Goal: Book appointment/travel/reservation

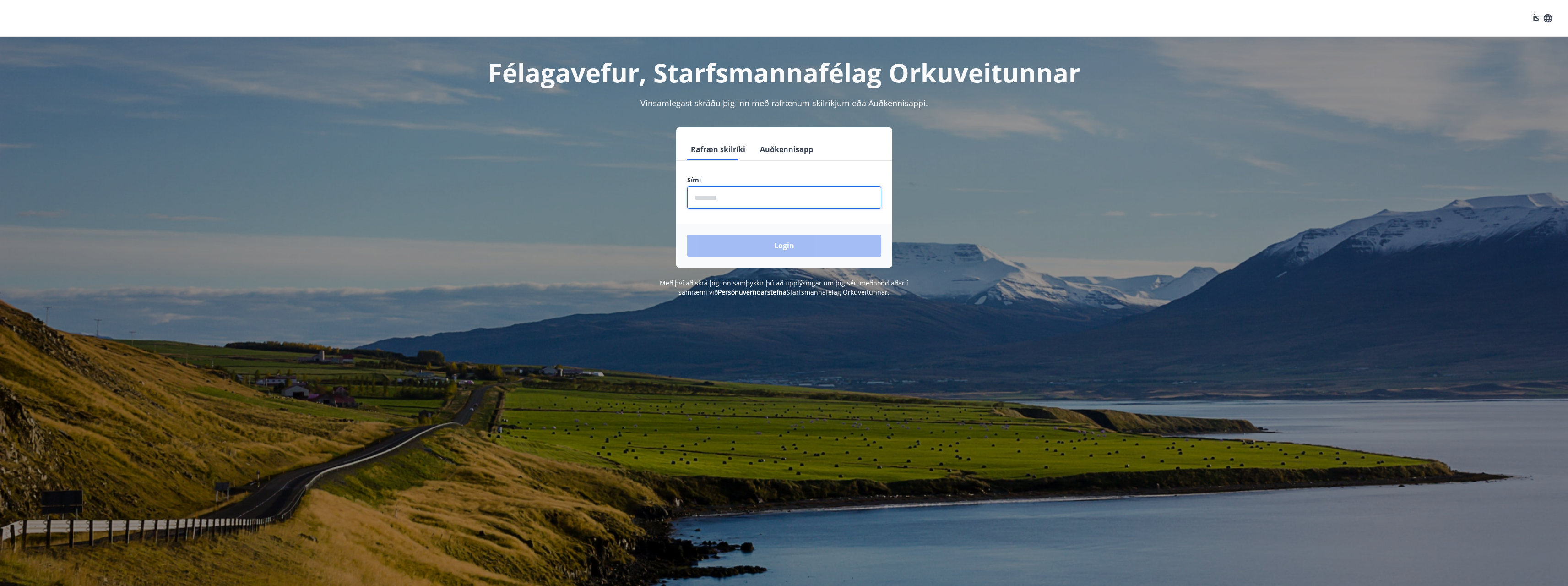
click at [704, 203] on input "phone" at bounding box center [784, 198] width 194 height 23
type input "********"
click at [687, 234] on button "Login" at bounding box center [784, 245] width 194 height 22
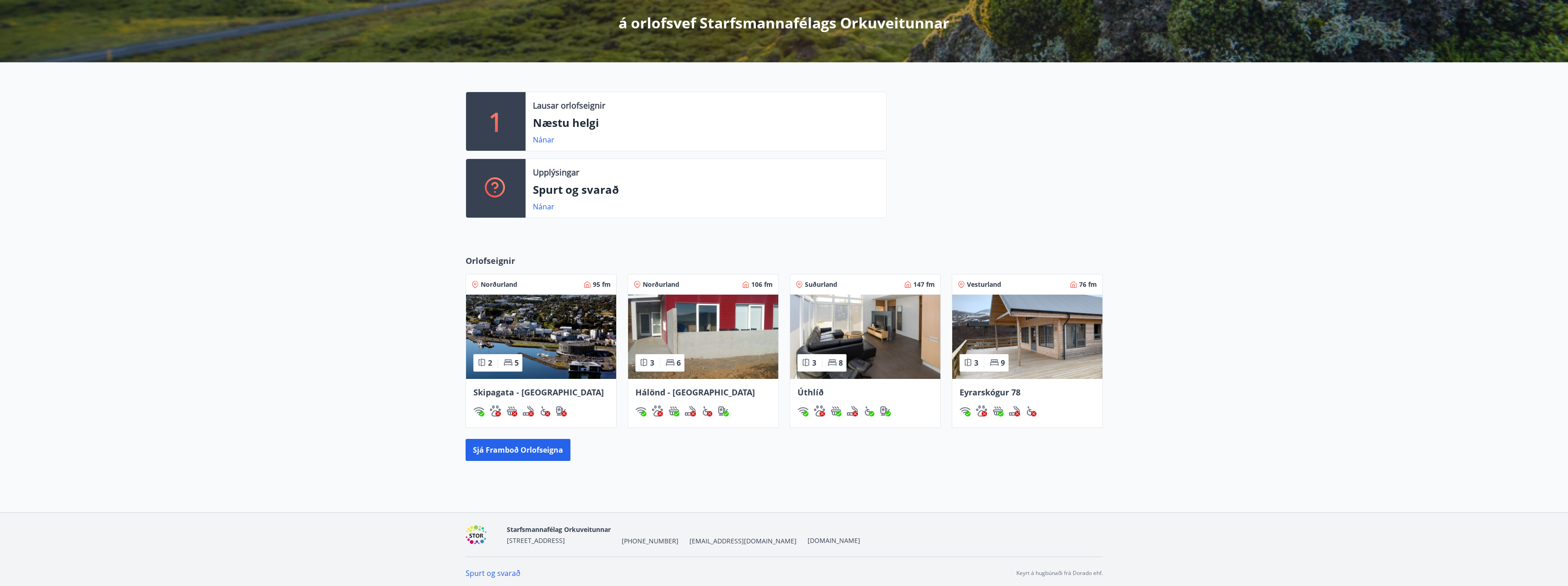
scroll to position [169, 0]
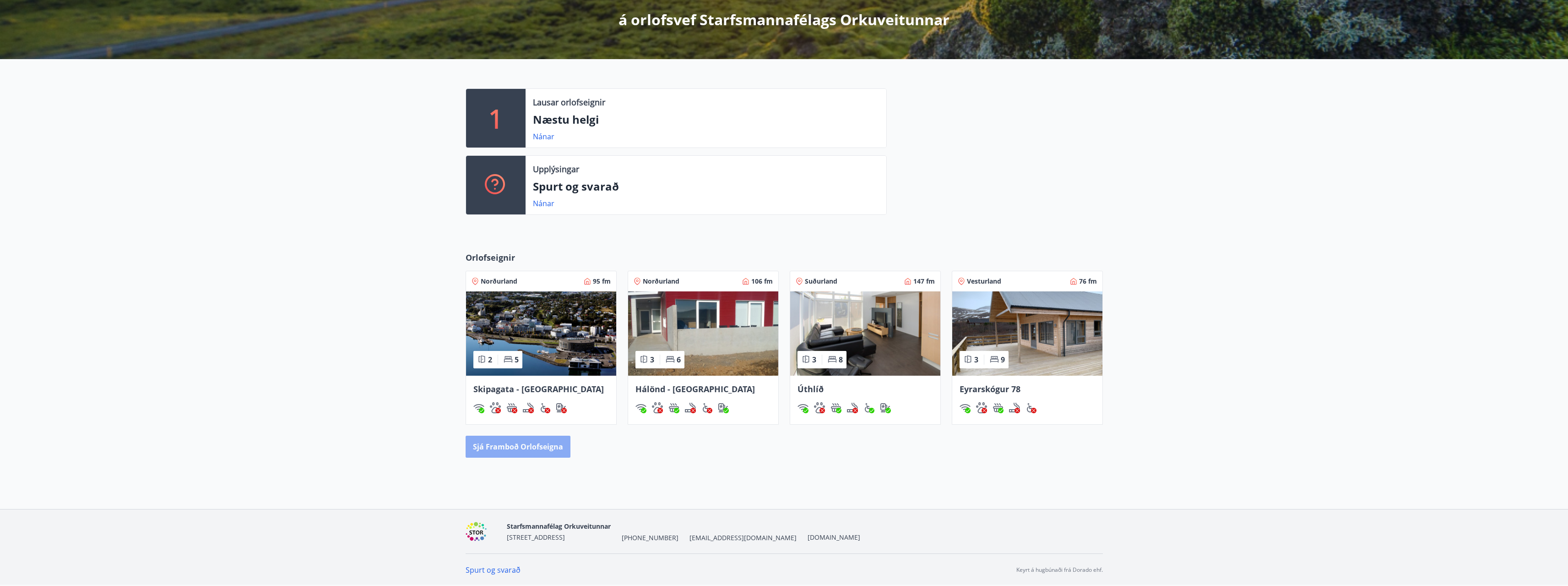
click at [536, 448] on button "Sjá framboð orlofseigna" at bounding box center [518, 447] width 105 height 22
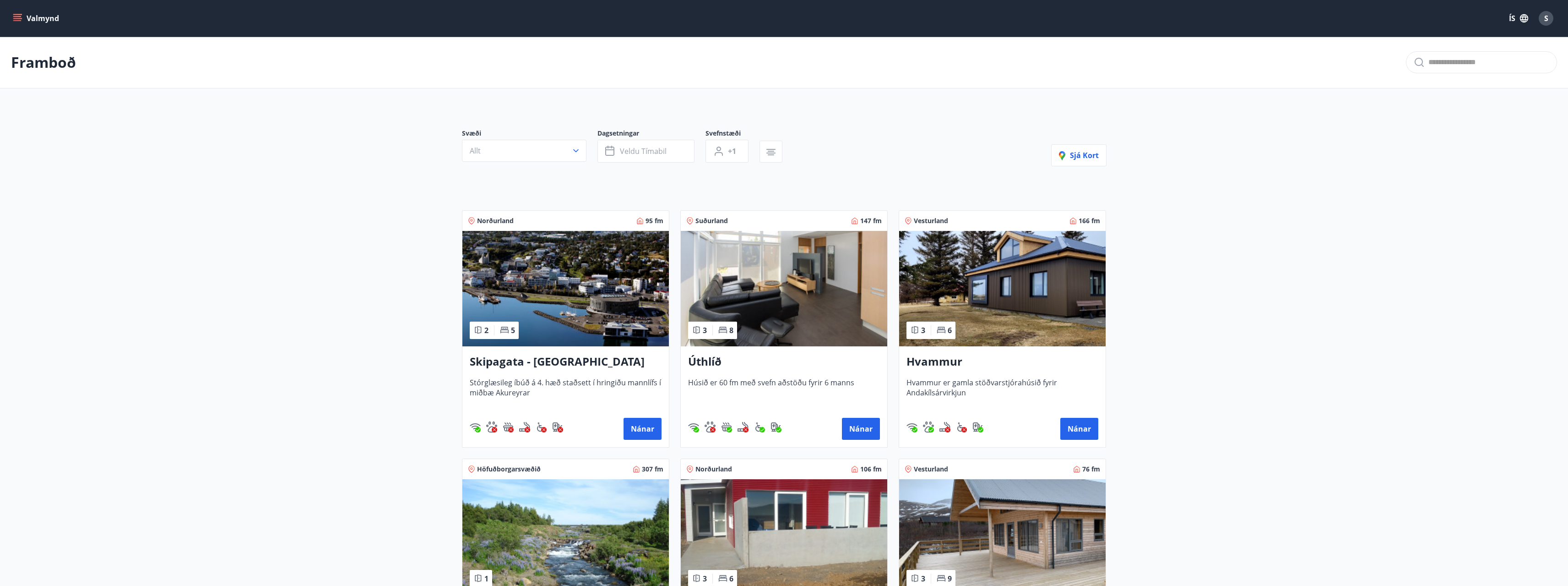
click at [1002, 310] on img at bounding box center [1003, 288] width 207 height 116
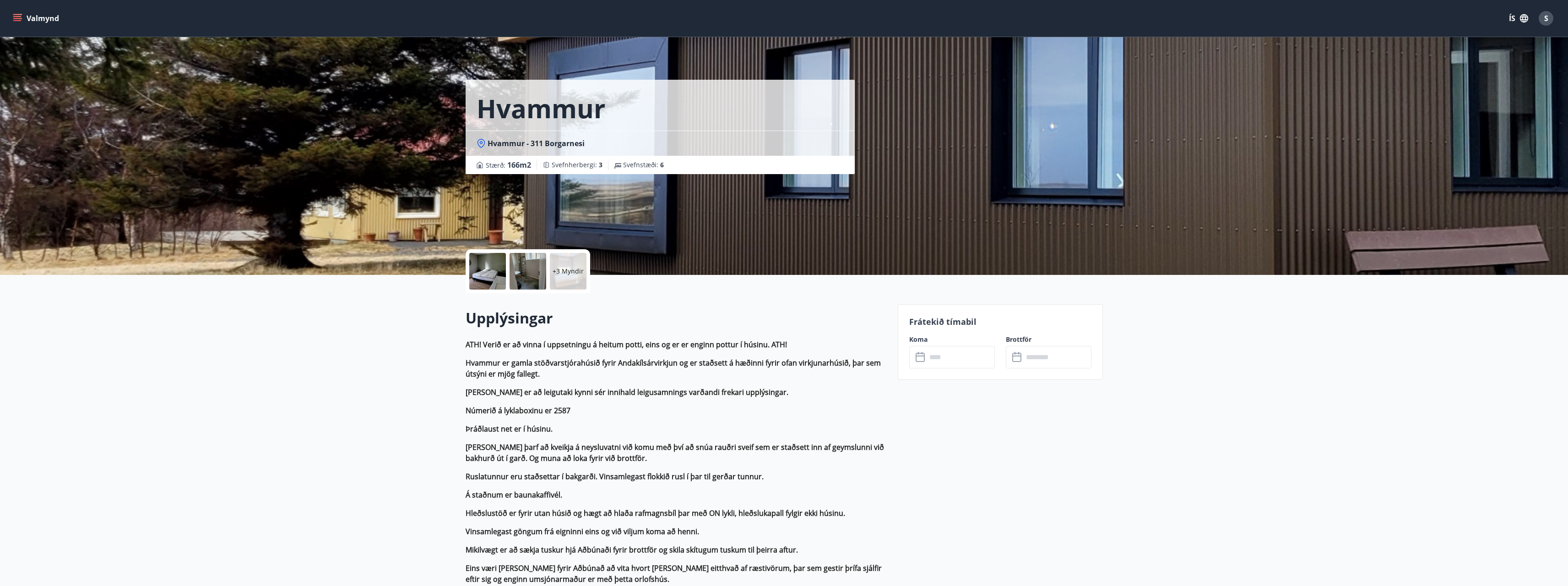
click at [556, 264] on div "+3 Myndir" at bounding box center [568, 271] width 37 height 37
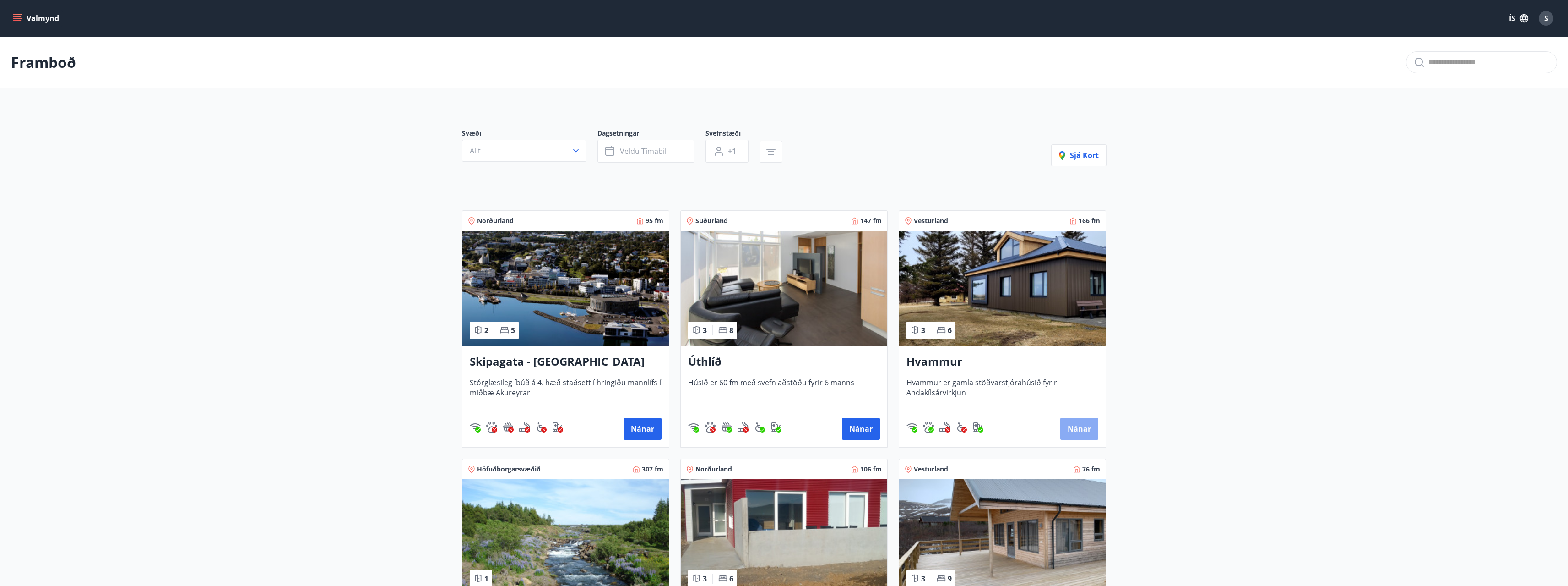
click at [1069, 431] on button "Nánar" at bounding box center [1079, 429] width 38 height 22
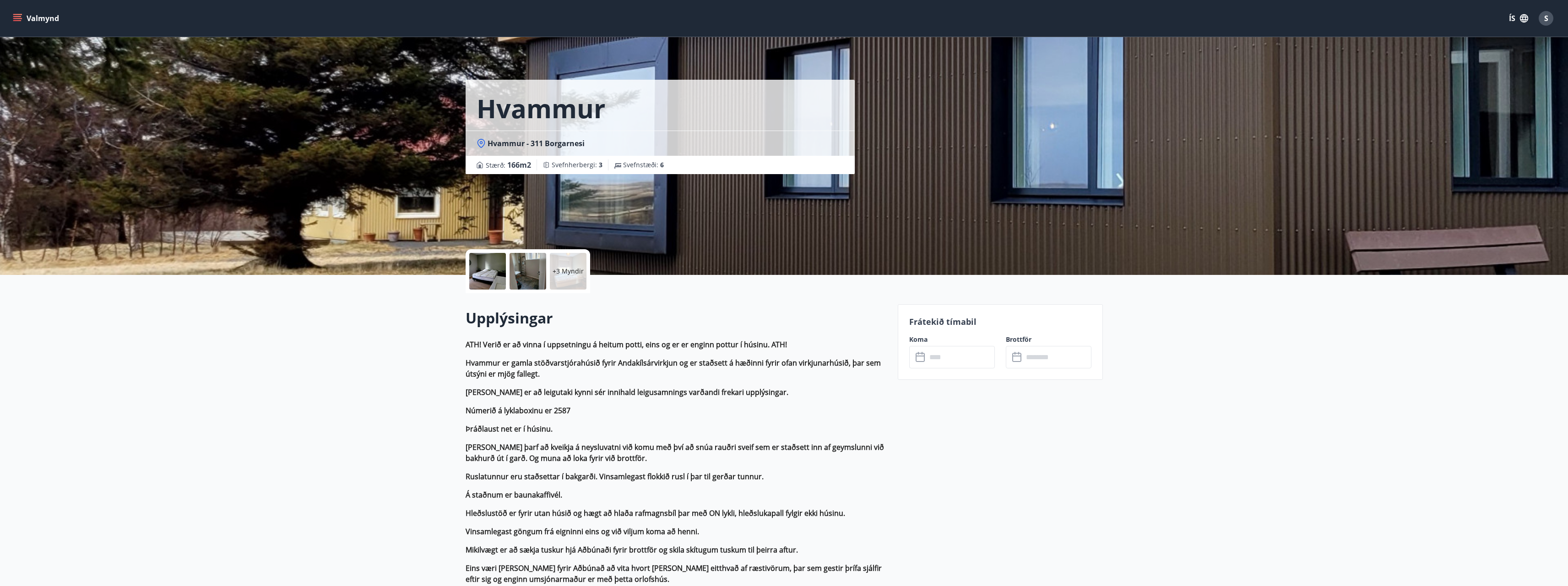
click at [944, 358] on input "text" at bounding box center [961, 357] width 68 height 23
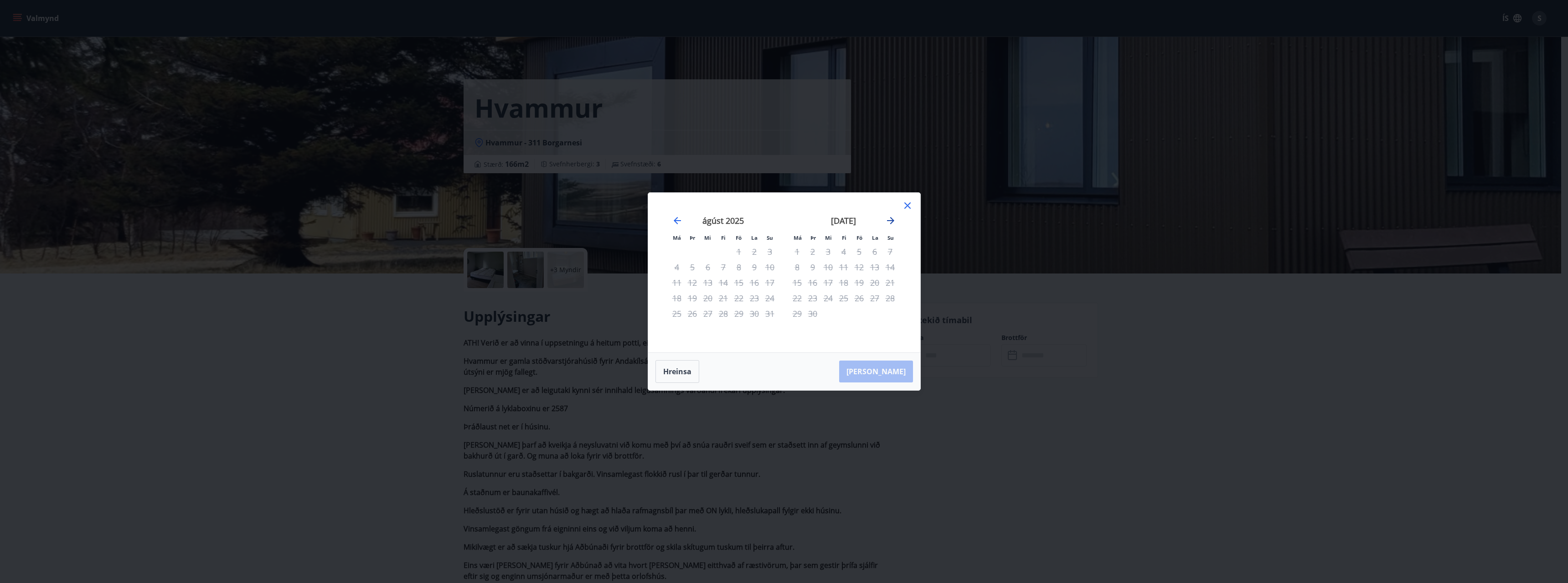
click at [888, 218] on icon "Move forward to switch to the next month." at bounding box center [891, 220] width 11 height 11
click at [680, 218] on icon "Move backward to switch to the previous month." at bounding box center [677, 220] width 11 height 11
click at [1027, 388] on div "Má Þr Mi Fi Fö La Su Má Þr Mi Fi Fö La Su [DATE] 1 2 3 4 5 6 7 8 9 10 11 12 13 …" at bounding box center [784, 292] width 1568 height 583
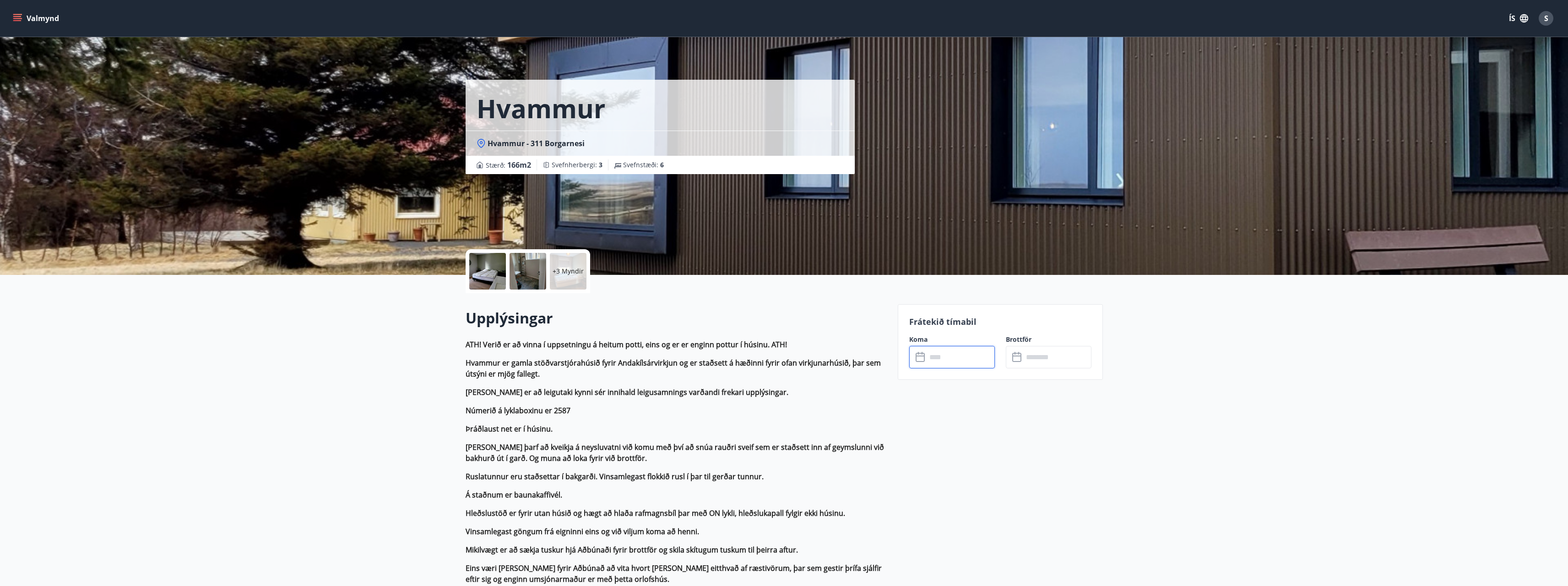
click at [940, 357] on input "text" at bounding box center [961, 357] width 68 height 23
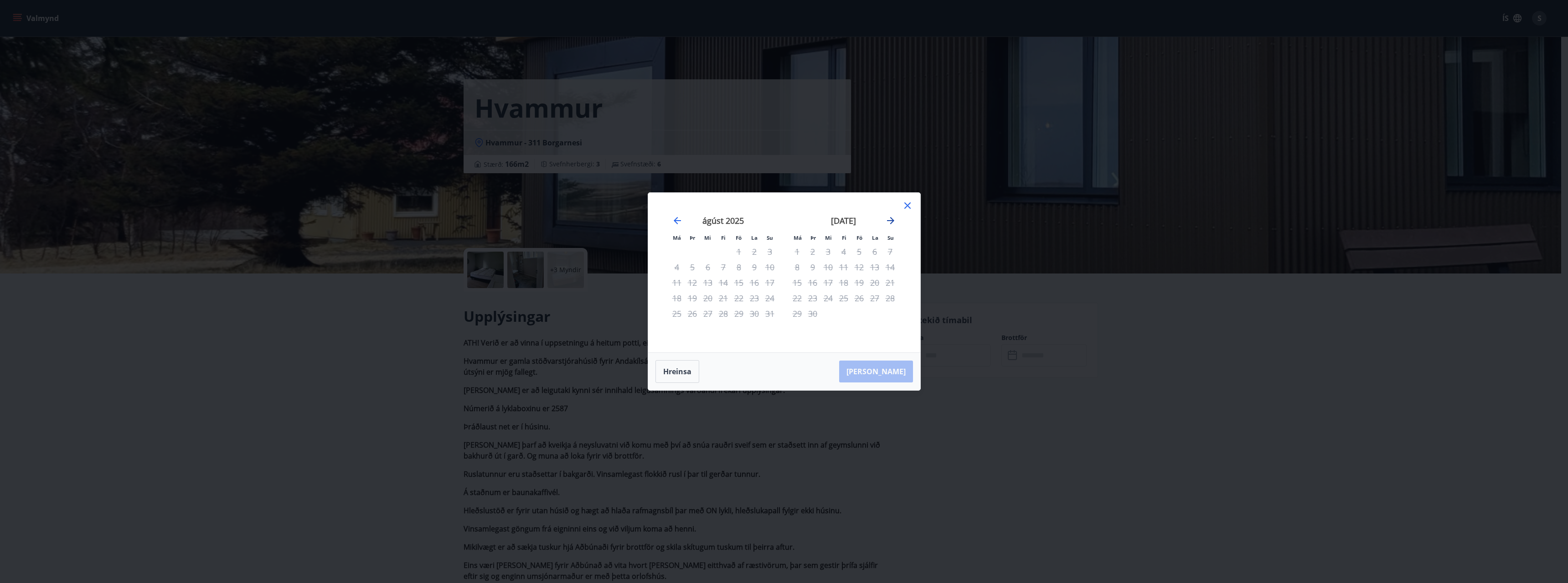
click at [890, 220] on icon "Move forward to switch to the next month." at bounding box center [891, 220] width 7 height 7
click at [910, 204] on icon at bounding box center [908, 206] width 11 height 11
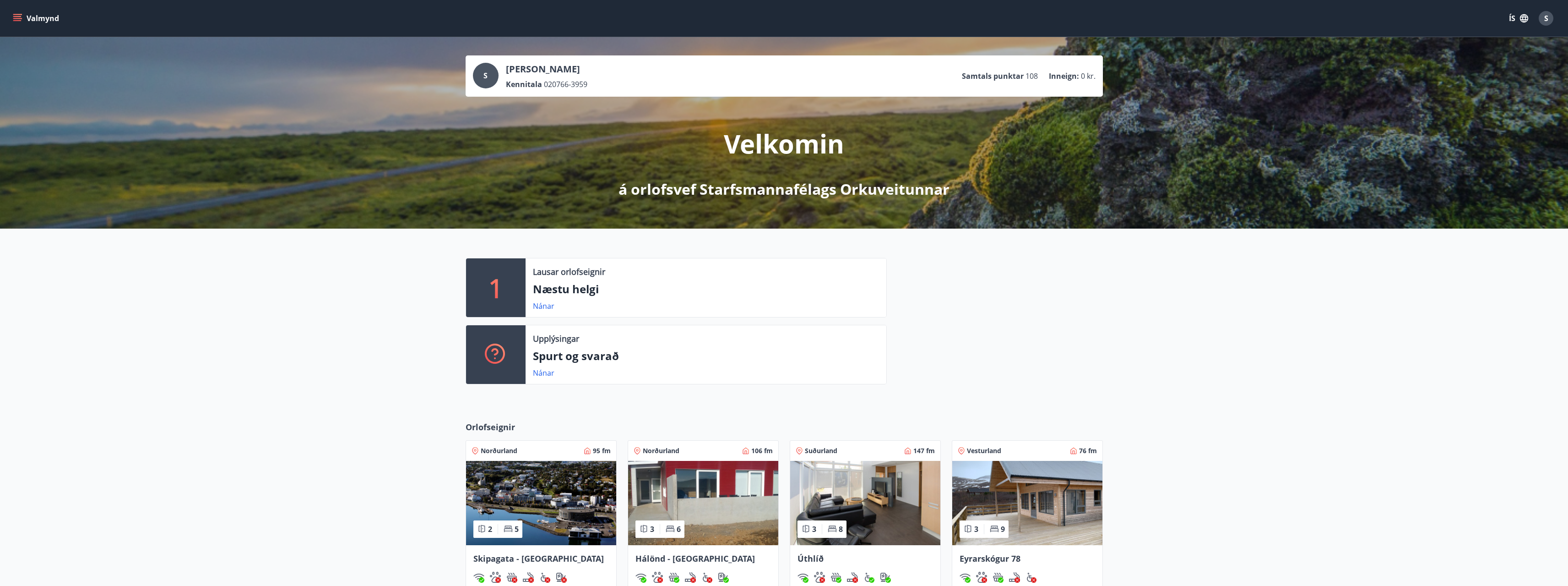
click at [496, 280] on p "1" at bounding box center [496, 287] width 15 height 35
click at [554, 292] on p "Næstu helgi" at bounding box center [706, 289] width 346 height 15
click at [546, 305] on link "Nánar" at bounding box center [543, 306] width 21 height 10
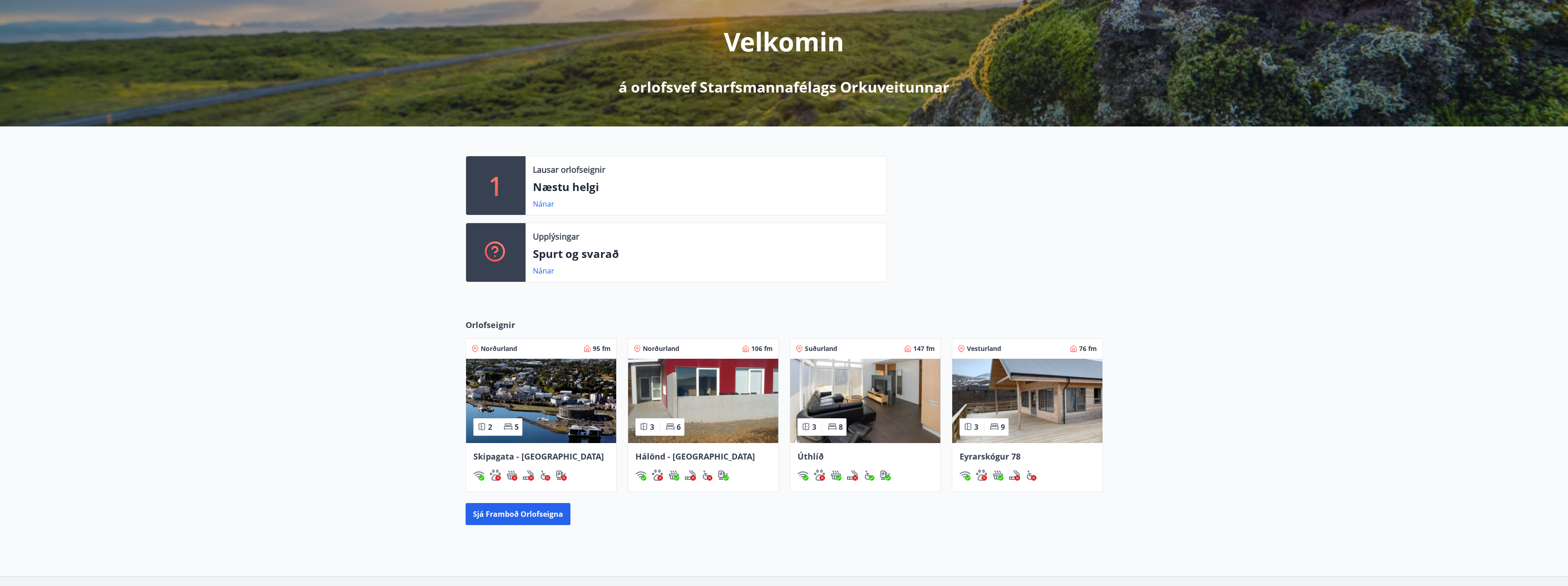
scroll to position [169, 0]
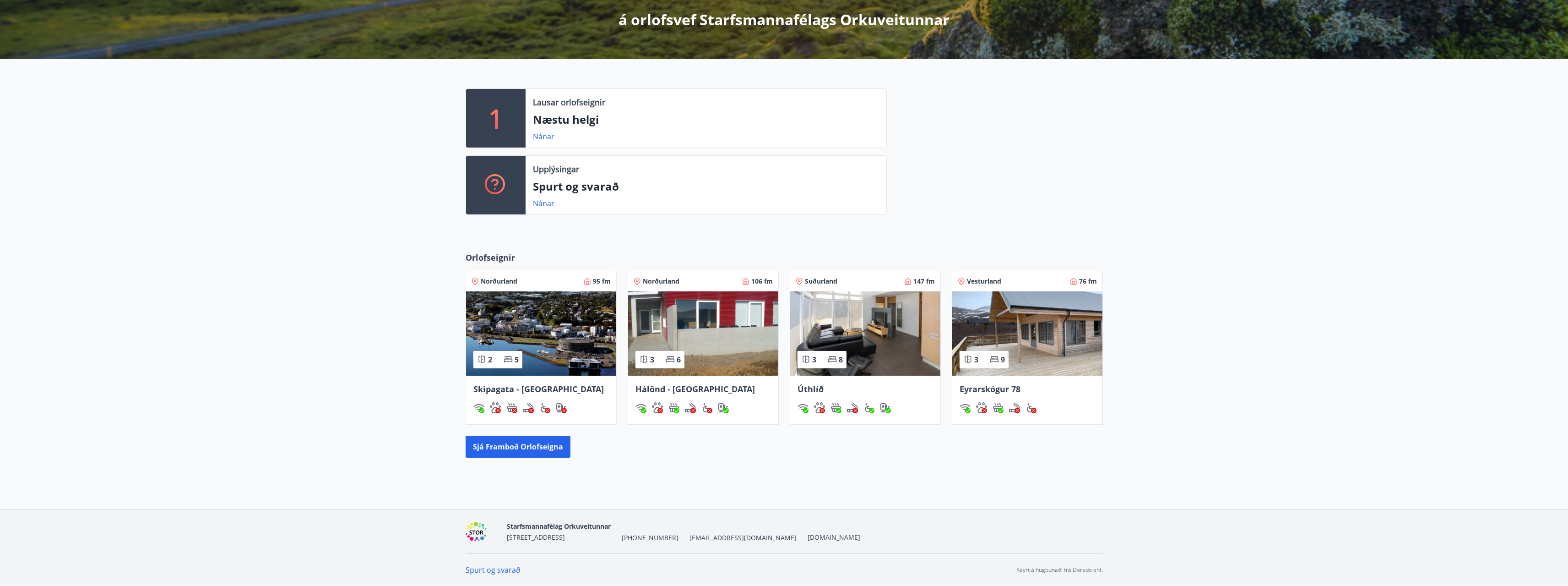
click at [529, 314] on img at bounding box center [541, 333] width 150 height 84
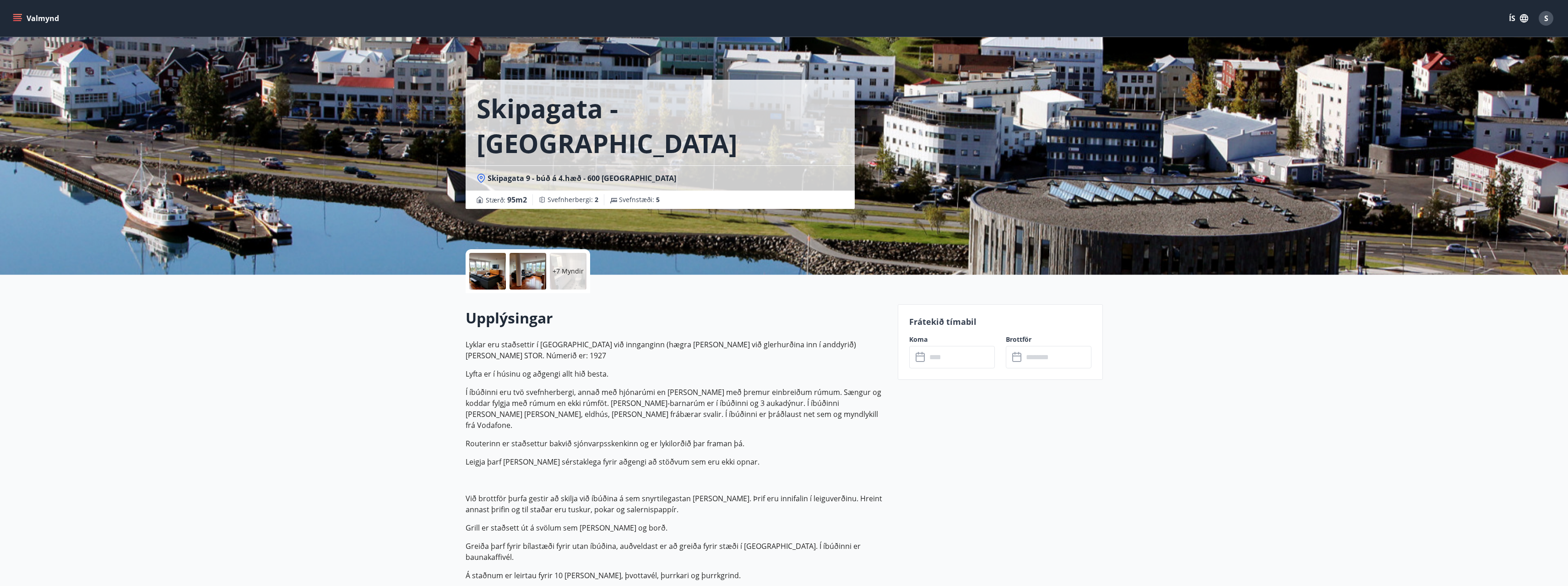
click at [934, 354] on input "text" at bounding box center [961, 357] width 68 height 23
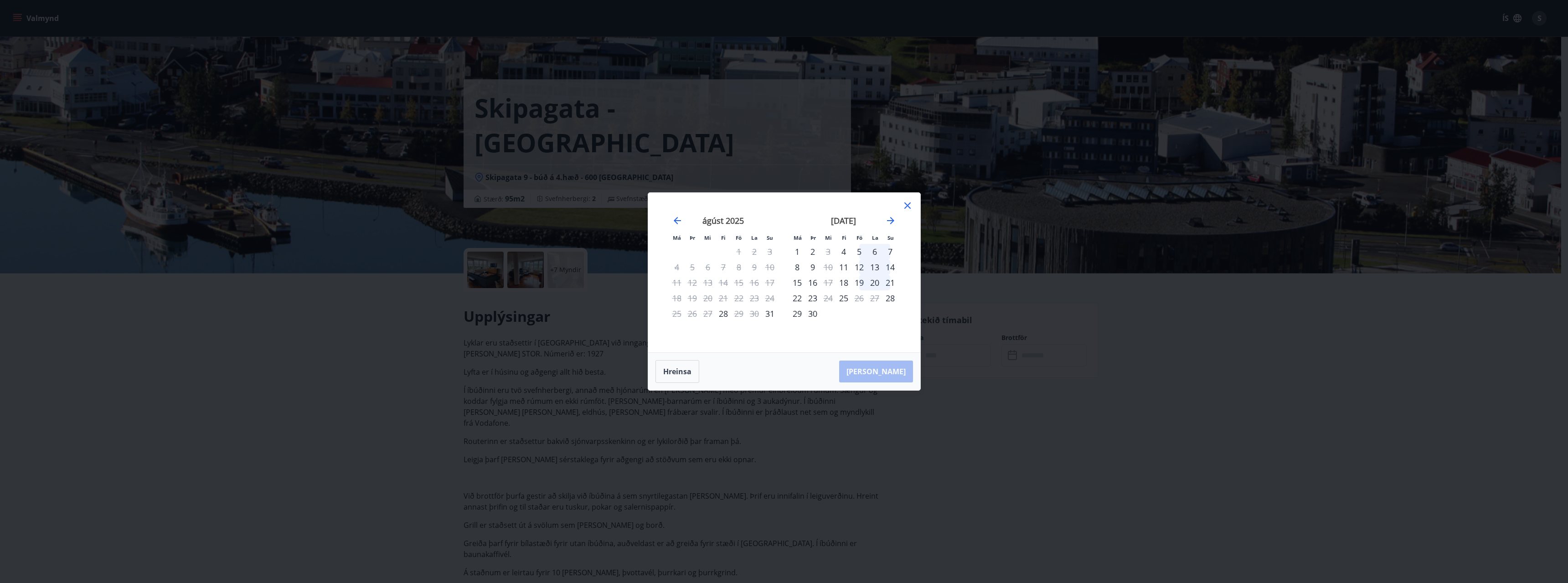
click at [901, 211] on div "[DATE] 1 2 3 4 5 6 7 8 9 10 11 12 13 14 15 16 17 18 19 20 21 22 23 24 25 26 27 …" at bounding box center [844, 279] width 121 height 150
click at [906, 204] on icon at bounding box center [908, 205] width 6 height 6
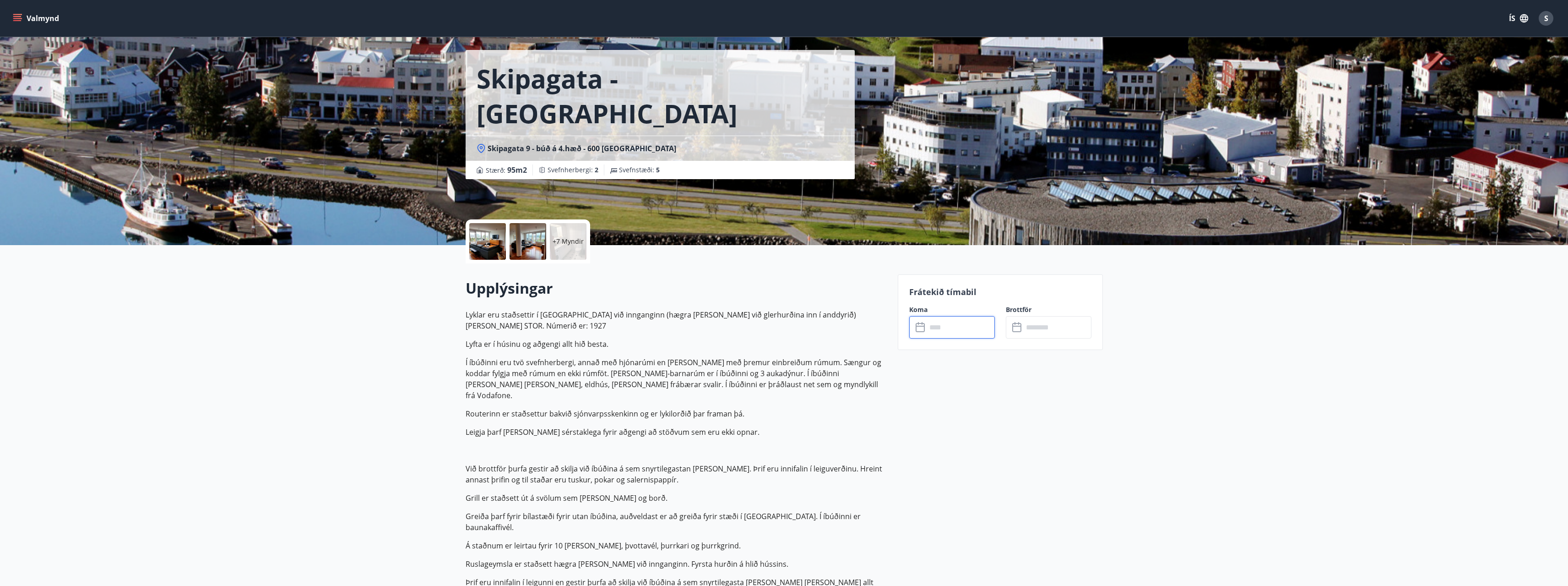
scroll to position [46, 0]
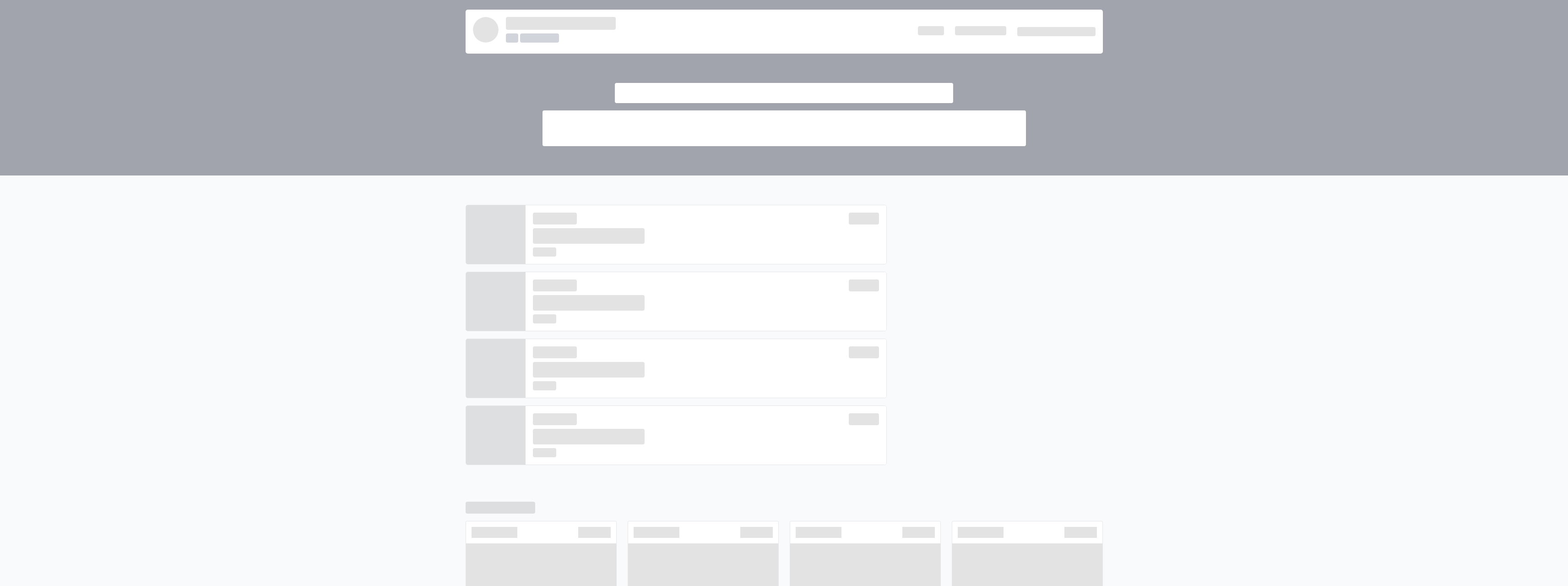
scroll to position [169, 0]
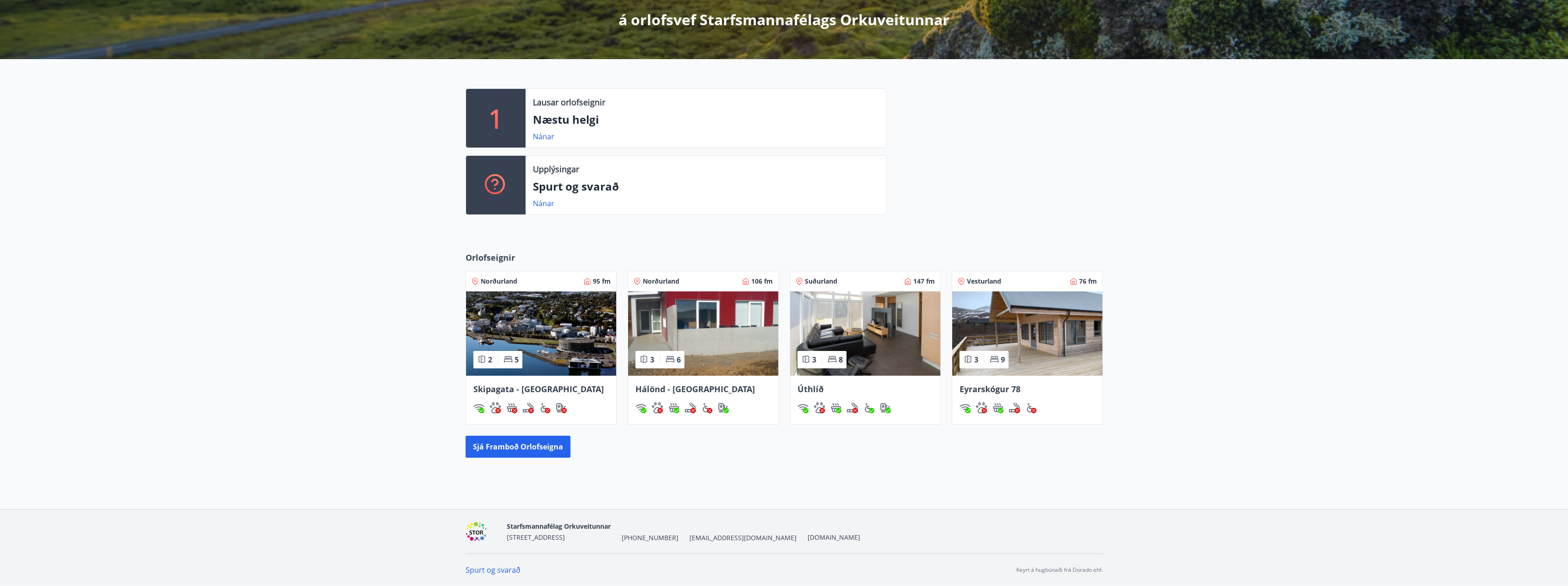
click at [692, 343] on img at bounding box center [703, 333] width 150 height 84
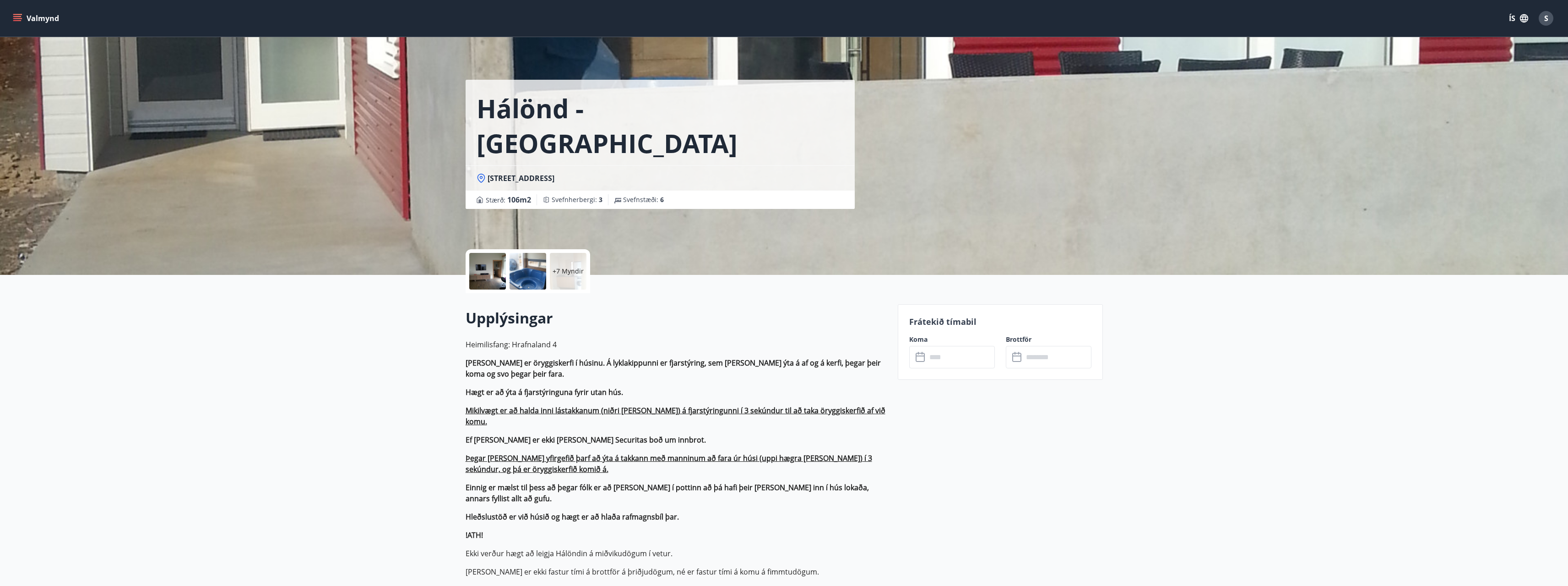
click at [951, 357] on input "text" at bounding box center [961, 357] width 68 height 23
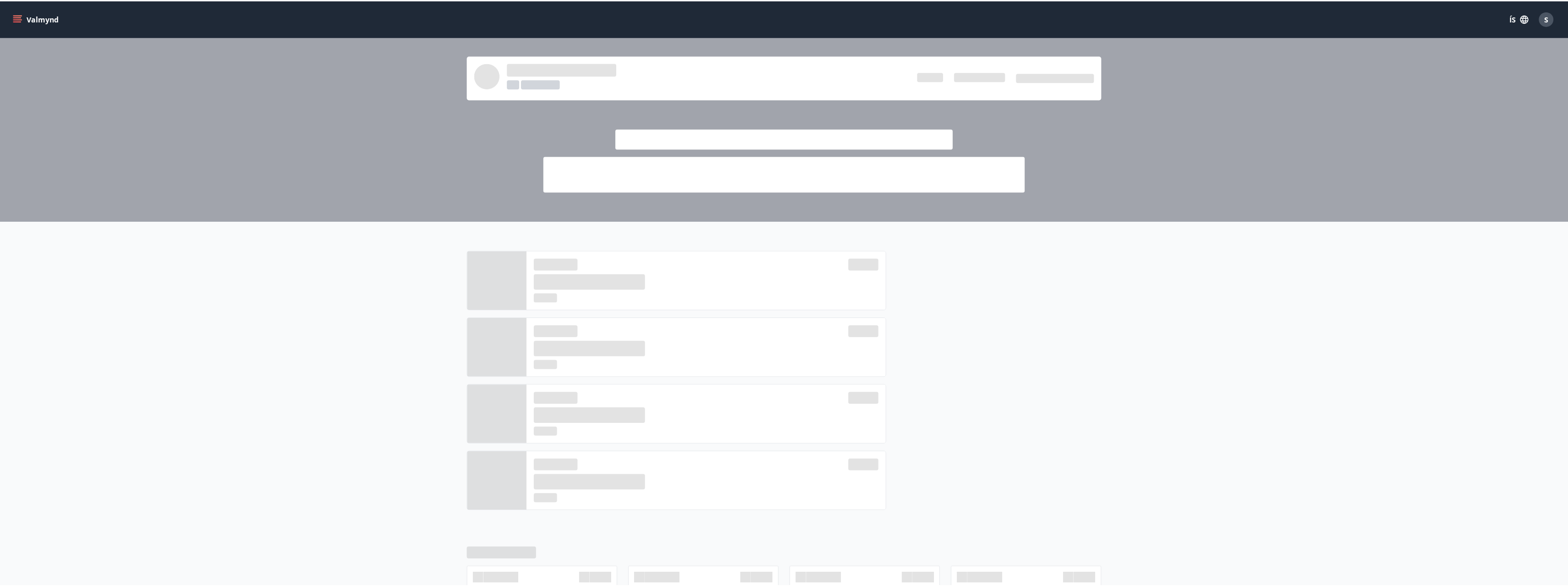
scroll to position [169, 0]
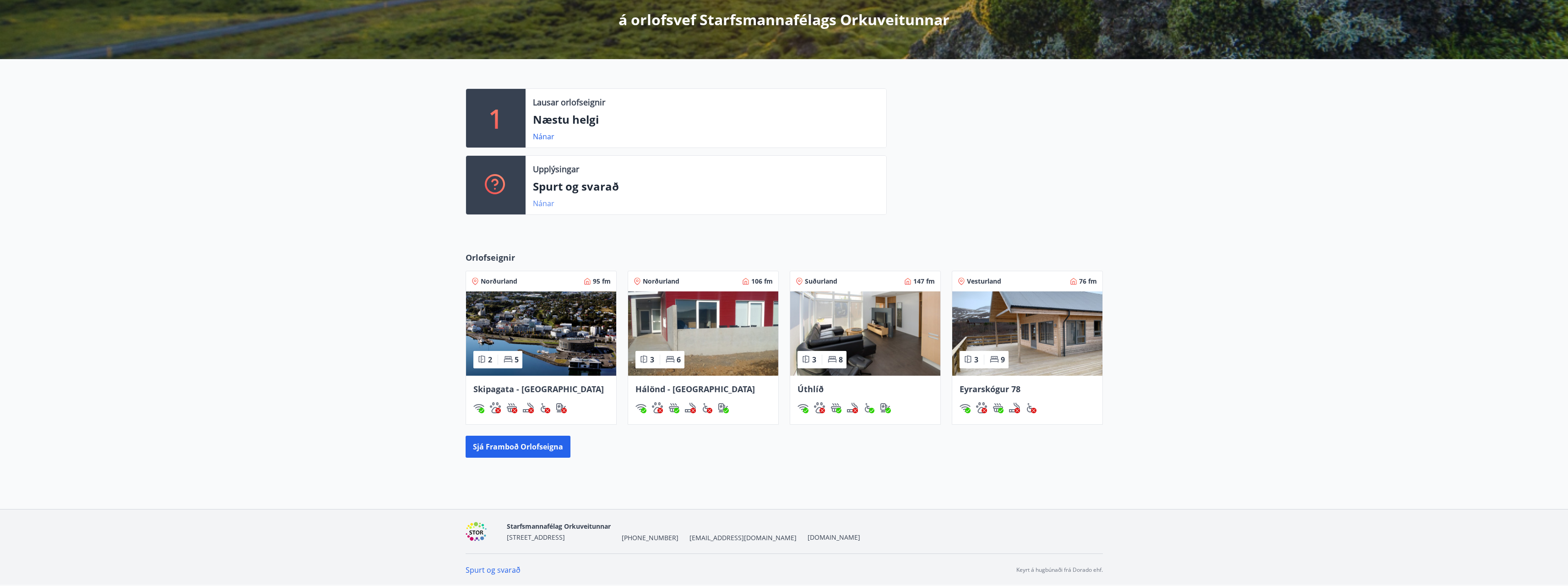
click at [537, 203] on link "Nánar" at bounding box center [543, 203] width 21 height 10
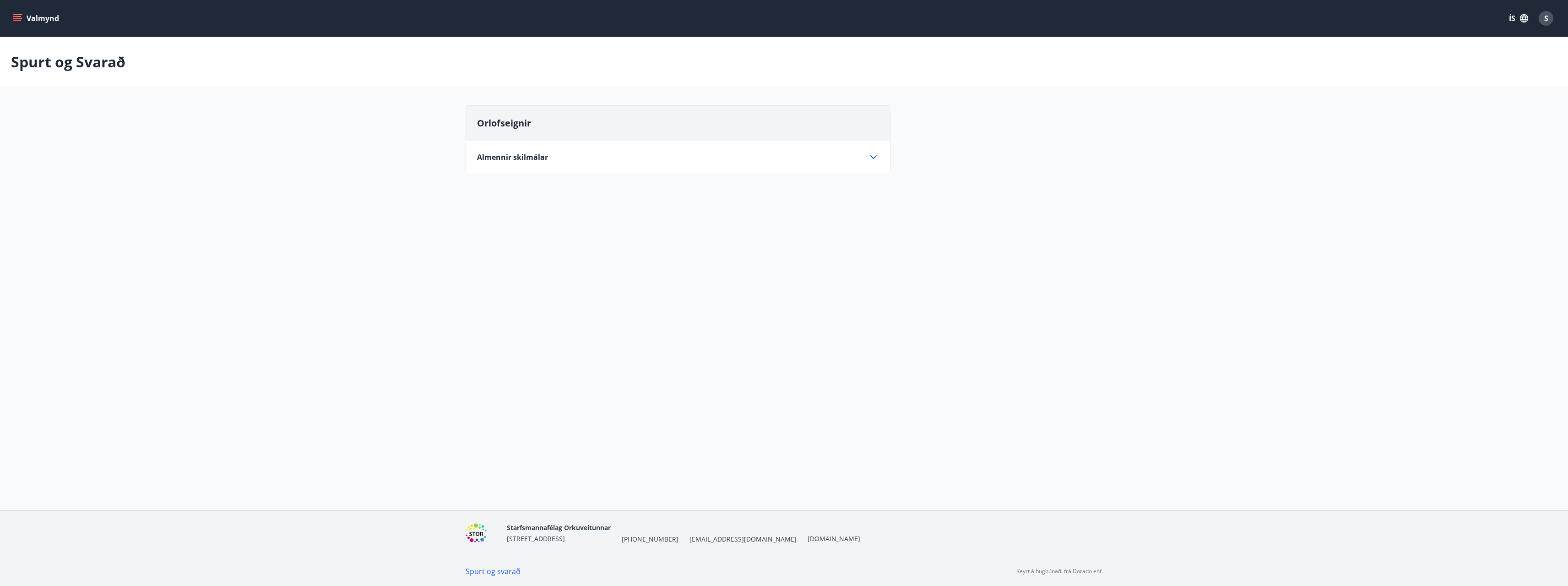
click at [874, 152] on icon at bounding box center [874, 157] width 11 height 11
